Goal: Task Accomplishment & Management: Manage account settings

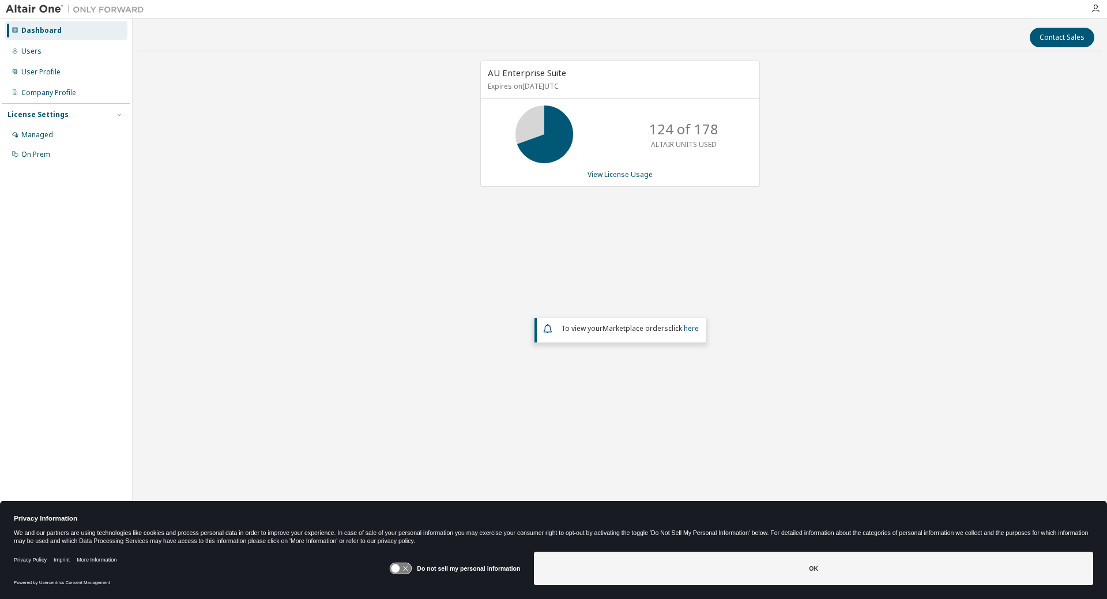
click at [40, 32] on div "Dashboard" at bounding box center [41, 30] width 40 height 9
click at [39, 57] on div "Users" at bounding box center [66, 51] width 123 height 18
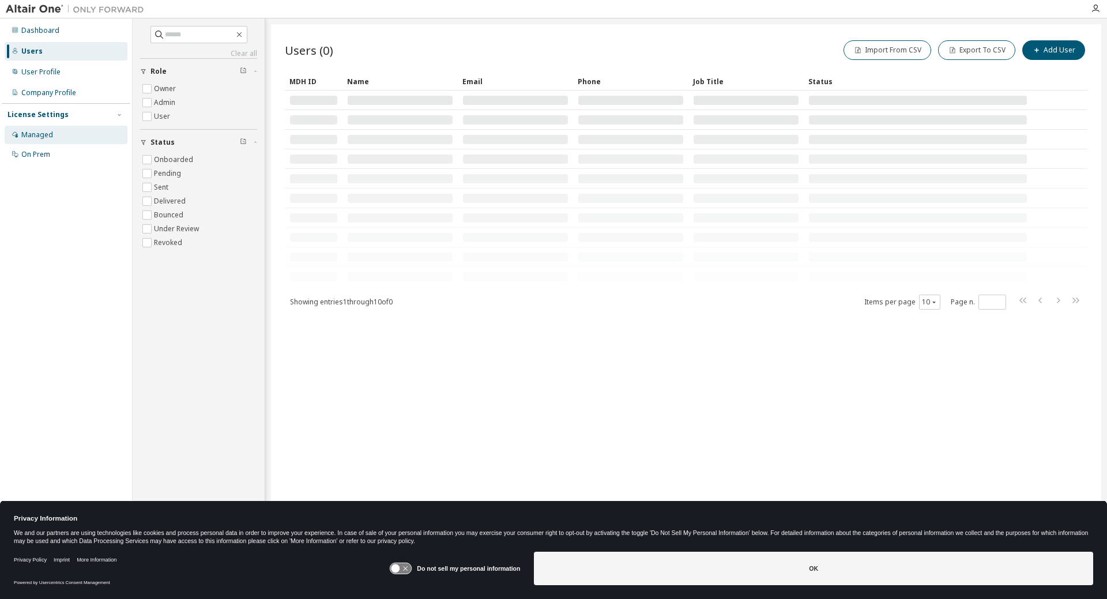
click at [48, 135] on div "Managed" at bounding box center [37, 134] width 32 height 9
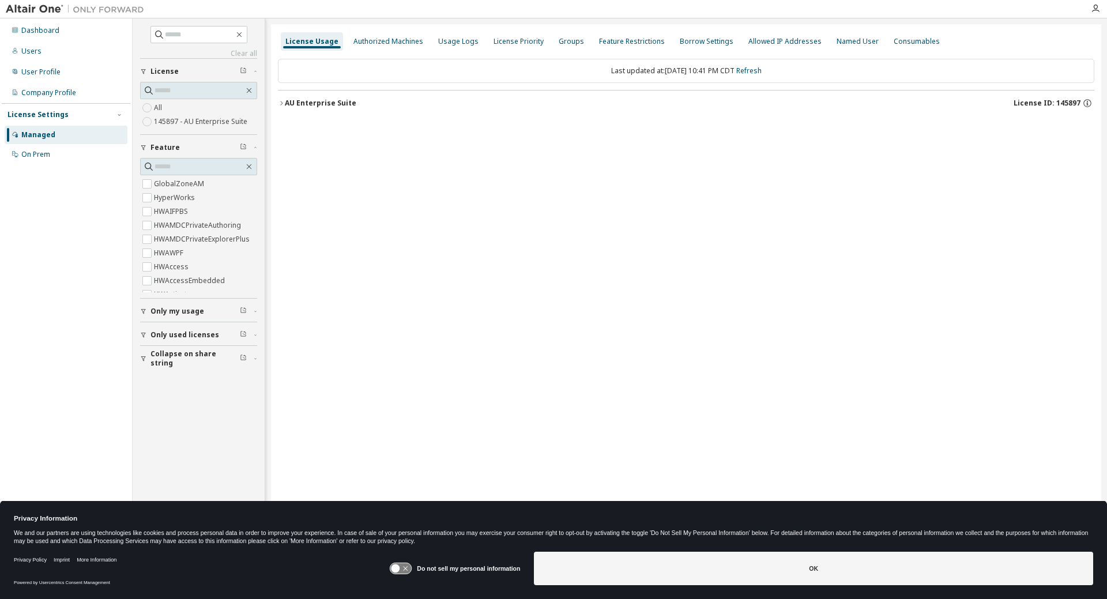
click at [293, 108] on button "AU Enterprise Suite License ID: 145897" at bounding box center [686, 103] width 816 height 25
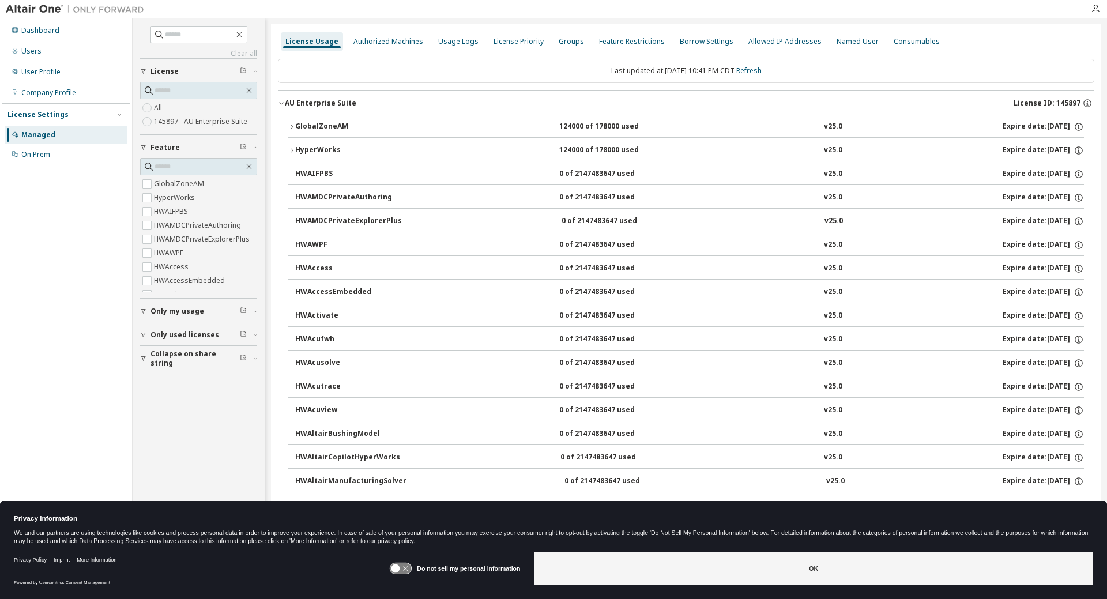
click at [305, 153] on div "HyperWorks" at bounding box center [347, 150] width 104 height 10
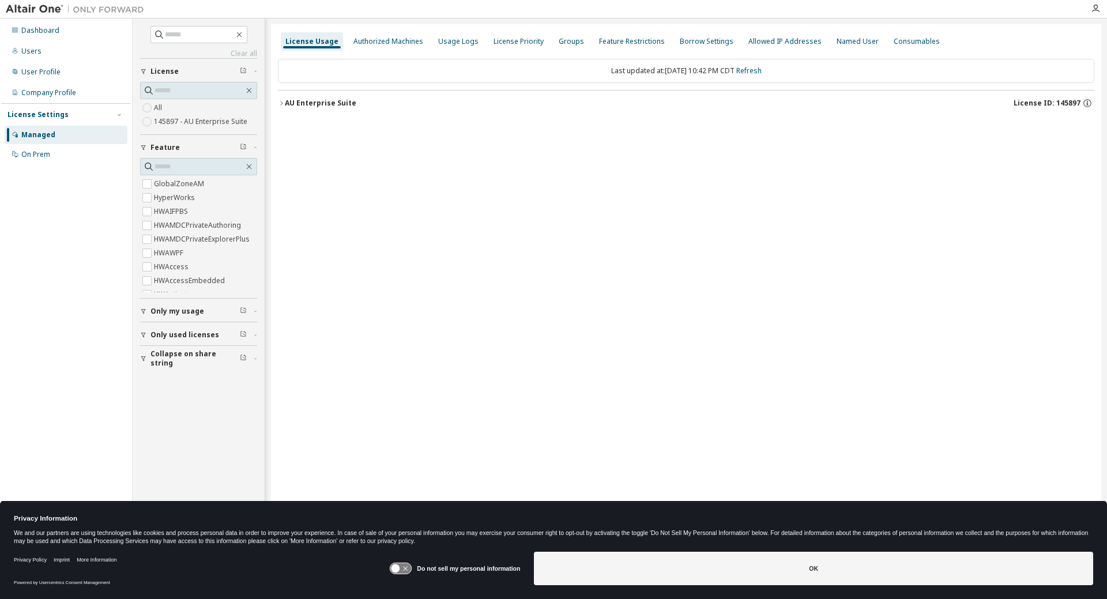
click at [302, 104] on div "AU Enterprise Suite" at bounding box center [320, 103] width 71 height 9
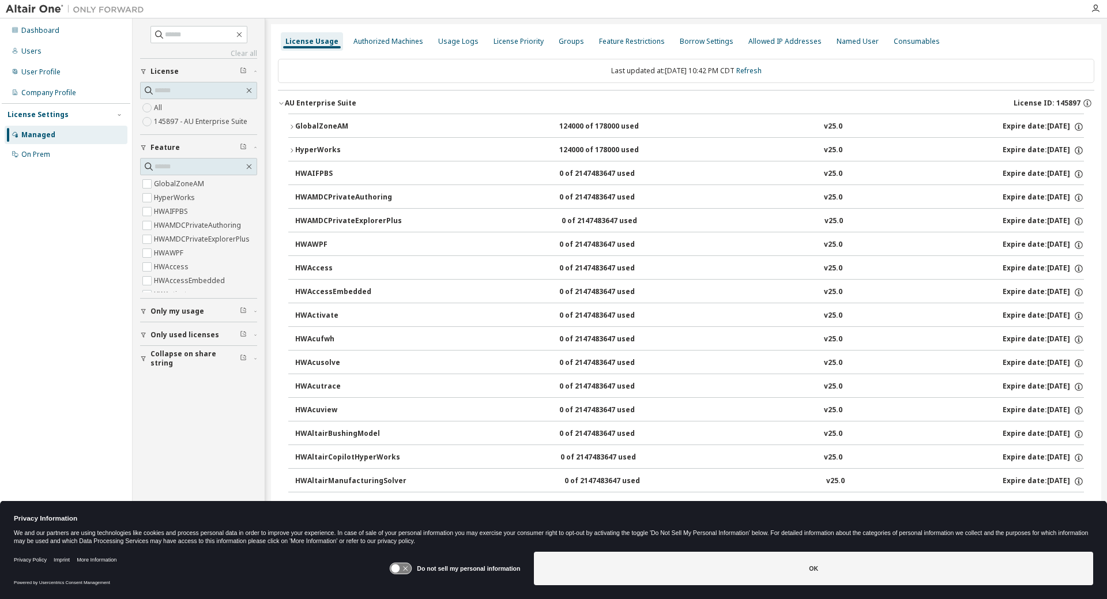
click at [310, 153] on div "HyperWorks" at bounding box center [347, 150] width 104 height 10
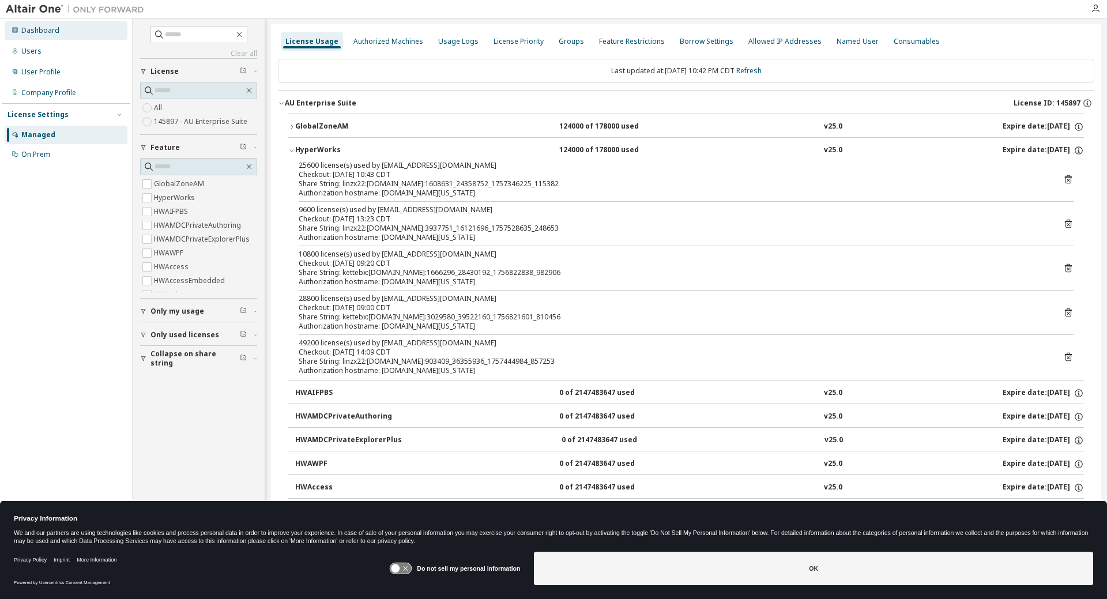
click at [71, 33] on div "Dashboard" at bounding box center [66, 30] width 123 height 18
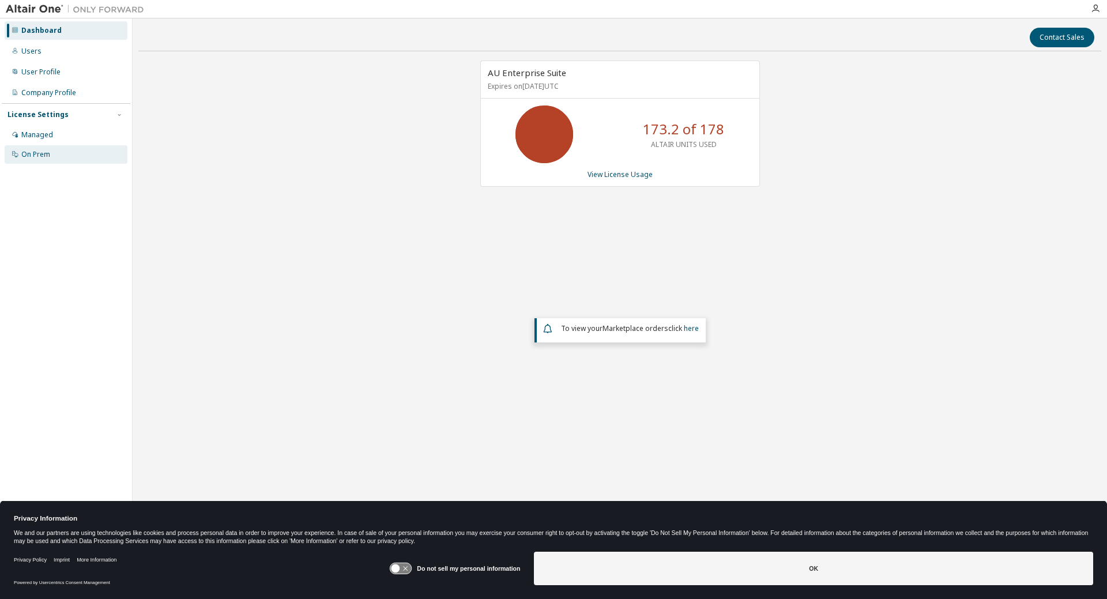
click at [35, 152] on div "On Prem" at bounding box center [35, 154] width 29 height 9
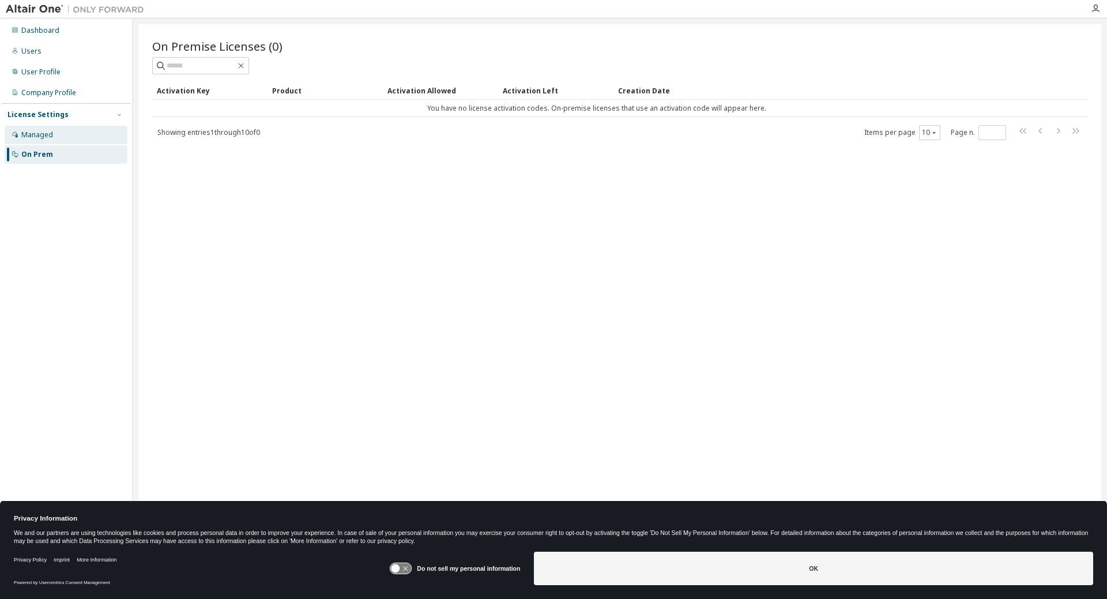
click at [25, 140] on div "Managed" at bounding box center [66, 135] width 123 height 18
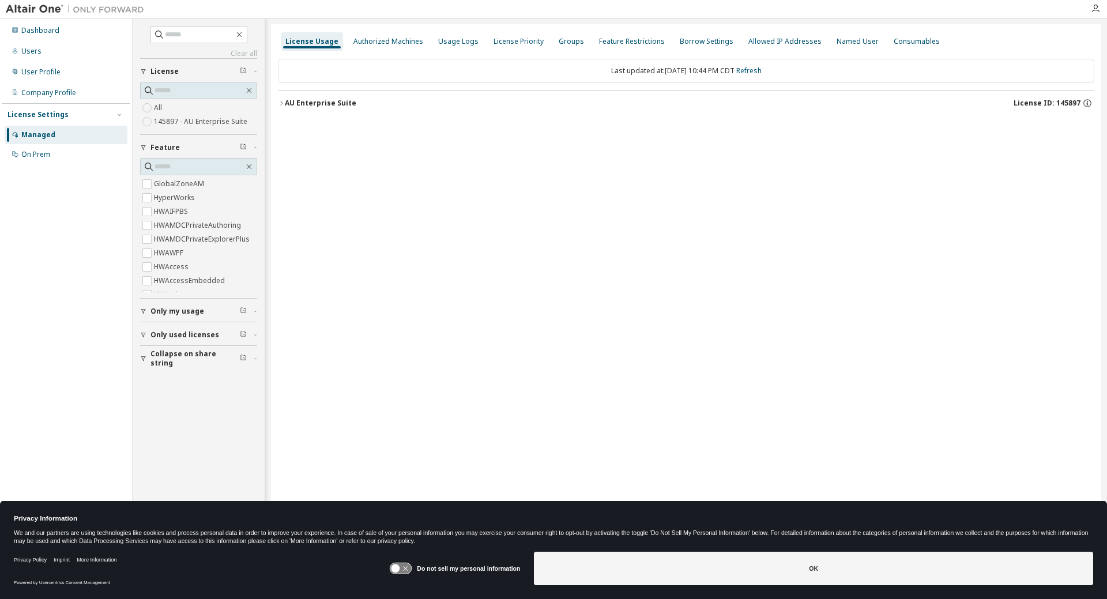
click at [54, 165] on div "Dashboard Users User Profile Company Profile License Settings Managed On Prem" at bounding box center [66, 281] width 129 height 523
click at [314, 101] on div "AU Enterprise Suite" at bounding box center [320, 103] width 71 height 9
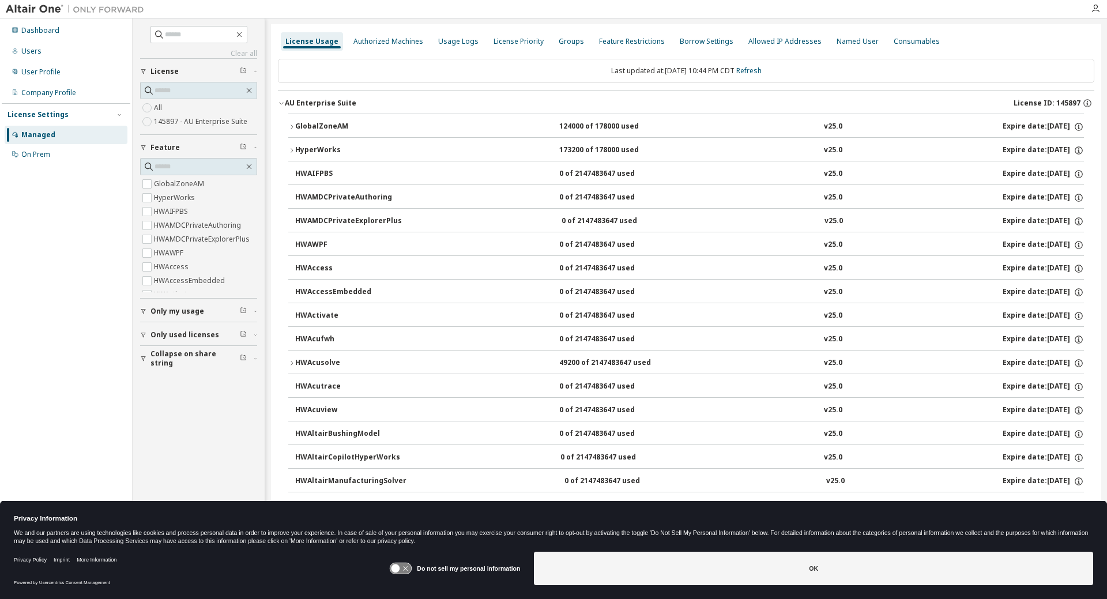
click at [308, 126] on div "GlobalZoneAM" at bounding box center [347, 127] width 104 height 10
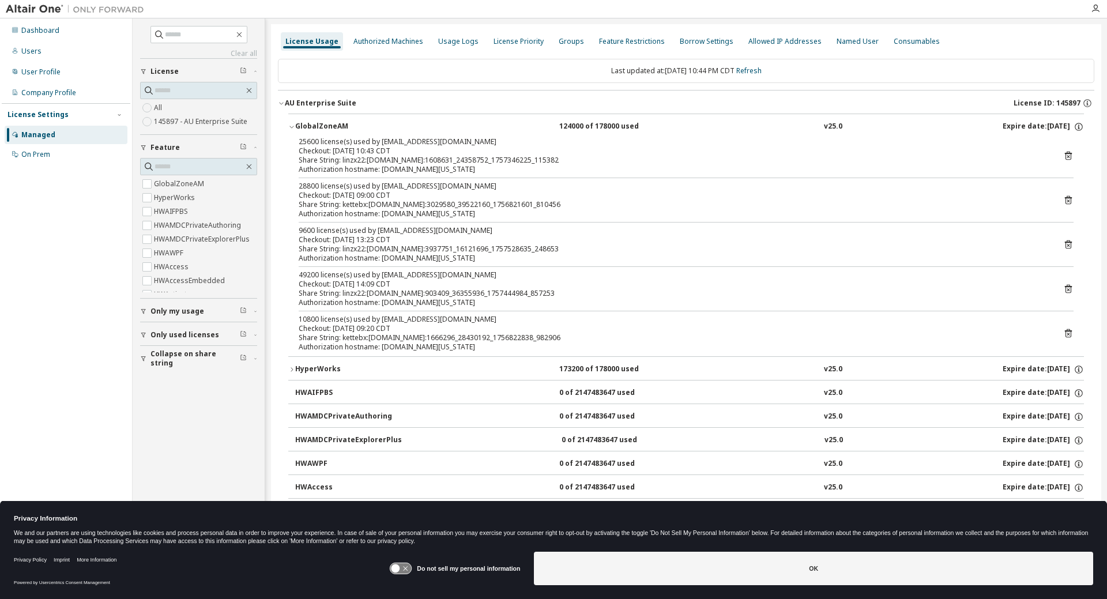
click at [319, 372] on div "HyperWorks" at bounding box center [347, 369] width 104 height 10
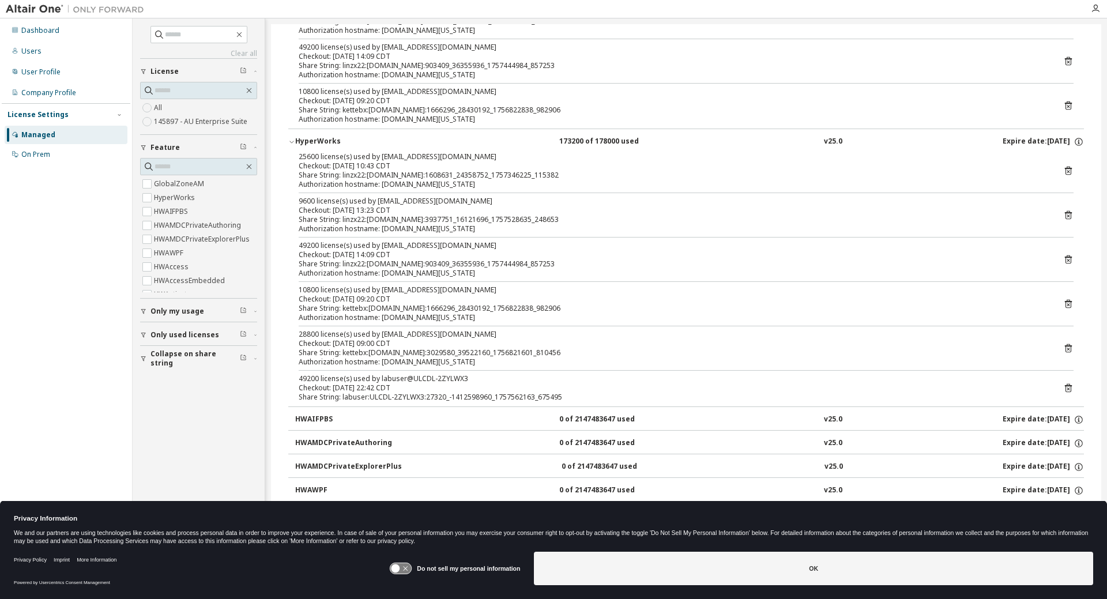
scroll to position [231, 0]
drag, startPoint x: 317, startPoint y: 377, endPoint x: 297, endPoint y: 376, distance: 20.2
click at [297, 376] on div "25600 license(s) used by [EMAIL_ADDRESS][DOMAIN_NAME] Checkout: [DATE] 10:43 CD…" at bounding box center [686, 276] width 796 height 254
